Goal: Navigation & Orientation: Find specific page/section

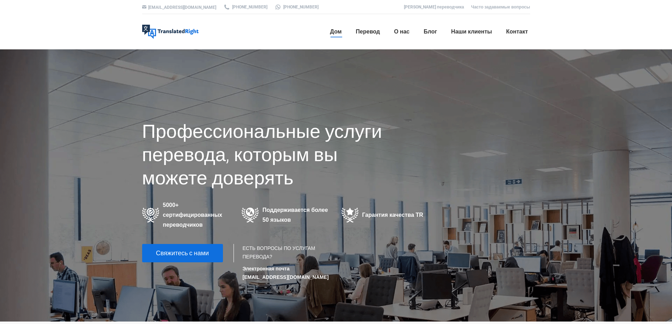
click at [175, 37] on img at bounding box center [170, 32] width 56 height 14
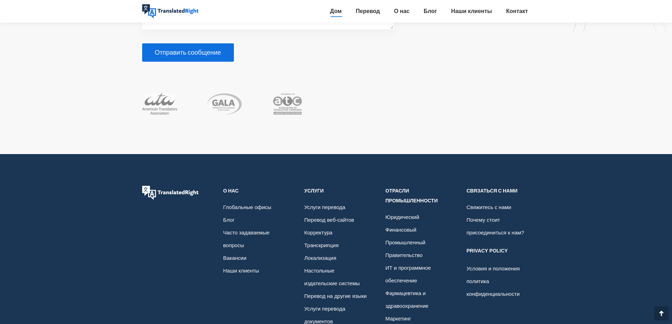
scroll to position [4995, 0]
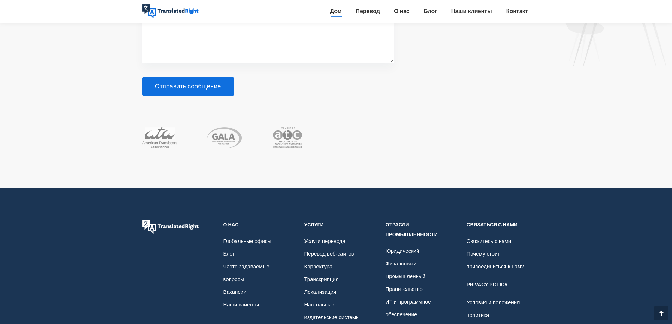
click at [365, 324] on font "Перевод на другие языки" at bounding box center [336, 330] width 62 height 6
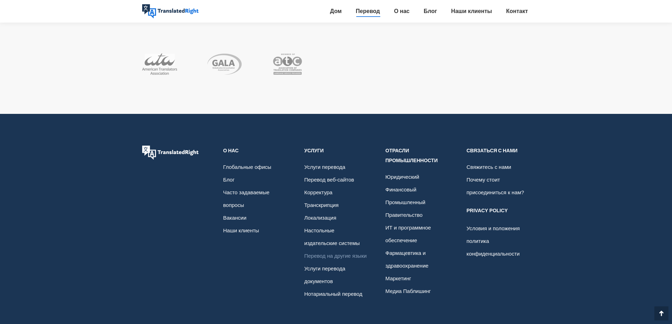
scroll to position [1686, 0]
